Goal: Task Accomplishment & Management: Manage account settings

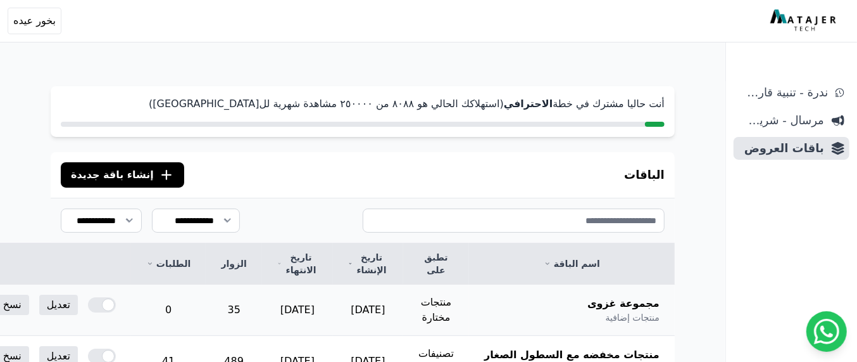
click at [116, 305] on div at bounding box center [102, 304] width 28 height 15
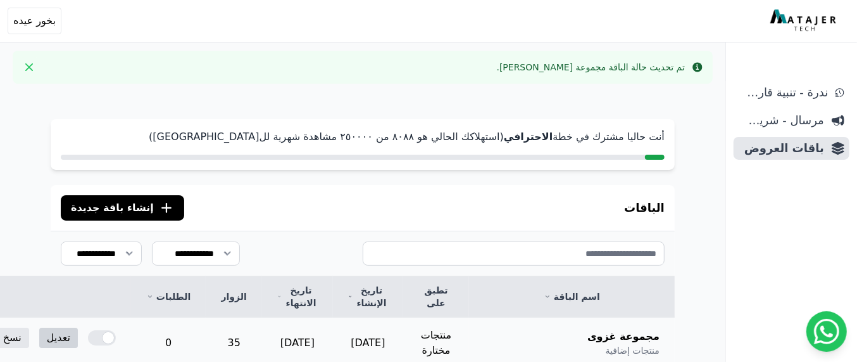
click at [78, 341] on link "تعديل" at bounding box center [58, 337] width 39 height 20
